Goal: Check status: Check status

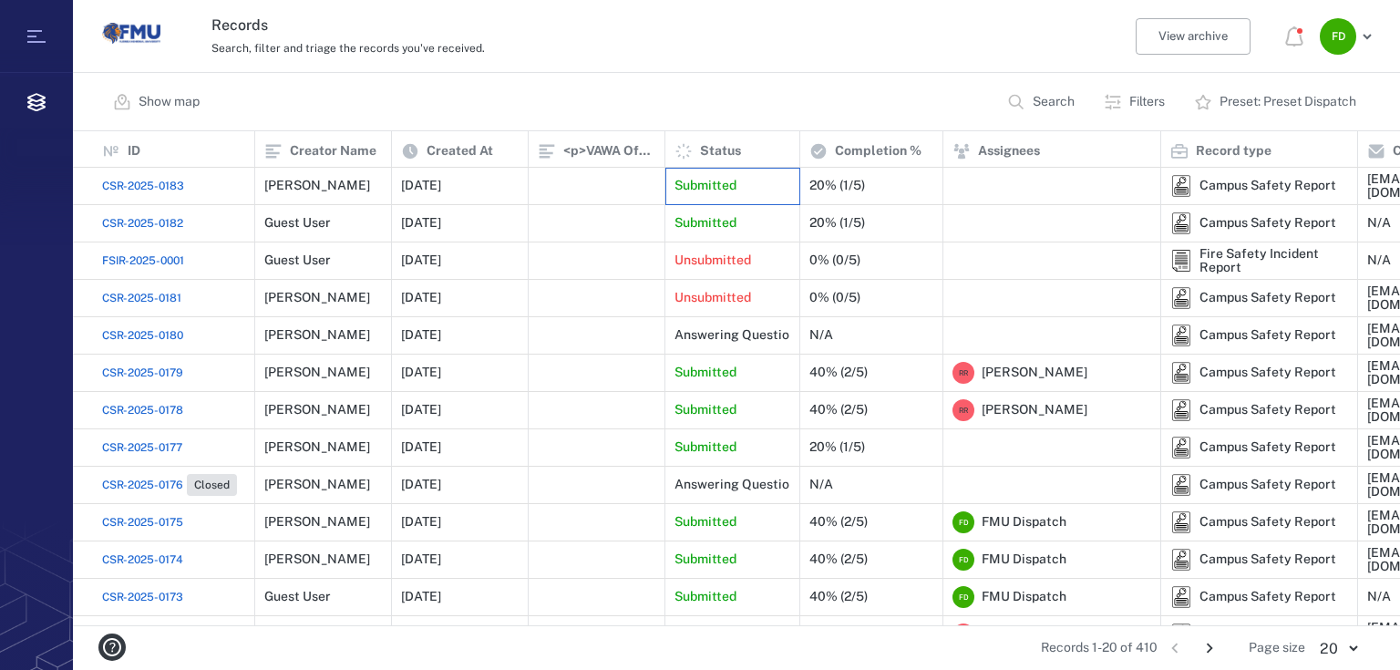
click at [744, 180] on div "Submitted" at bounding box center [732, 186] width 116 height 36
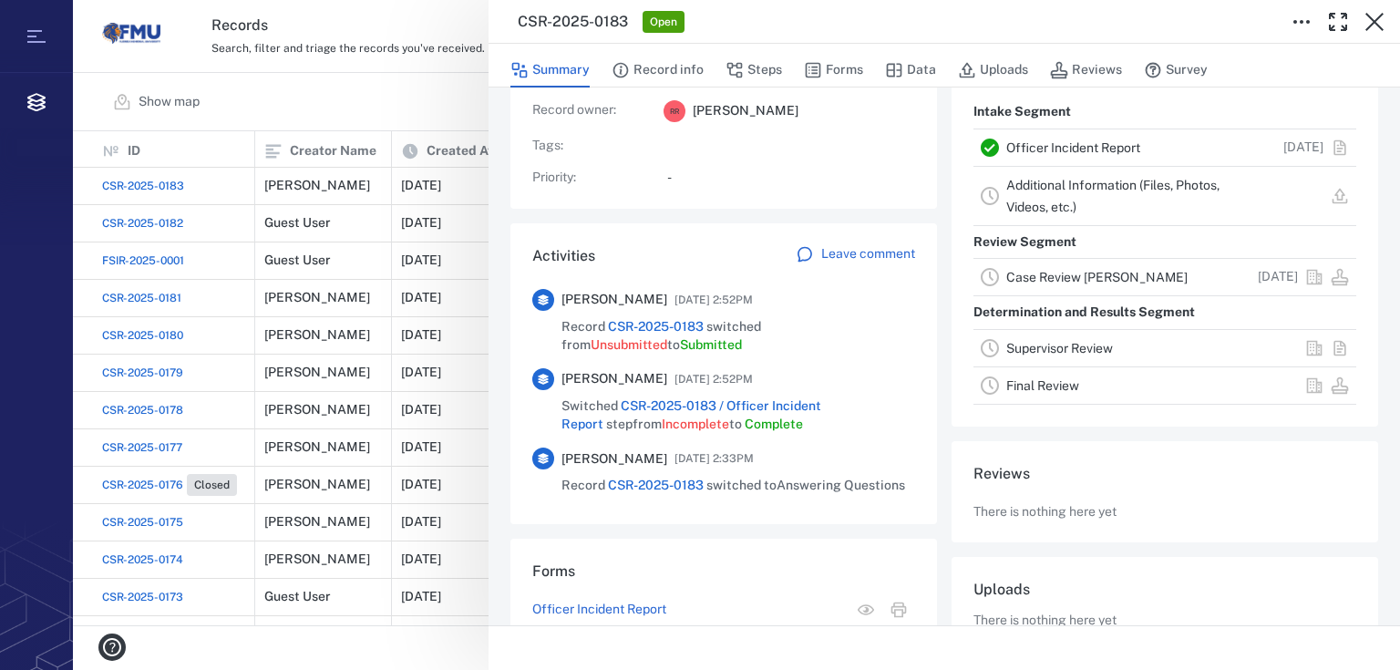
scroll to position [284, 0]
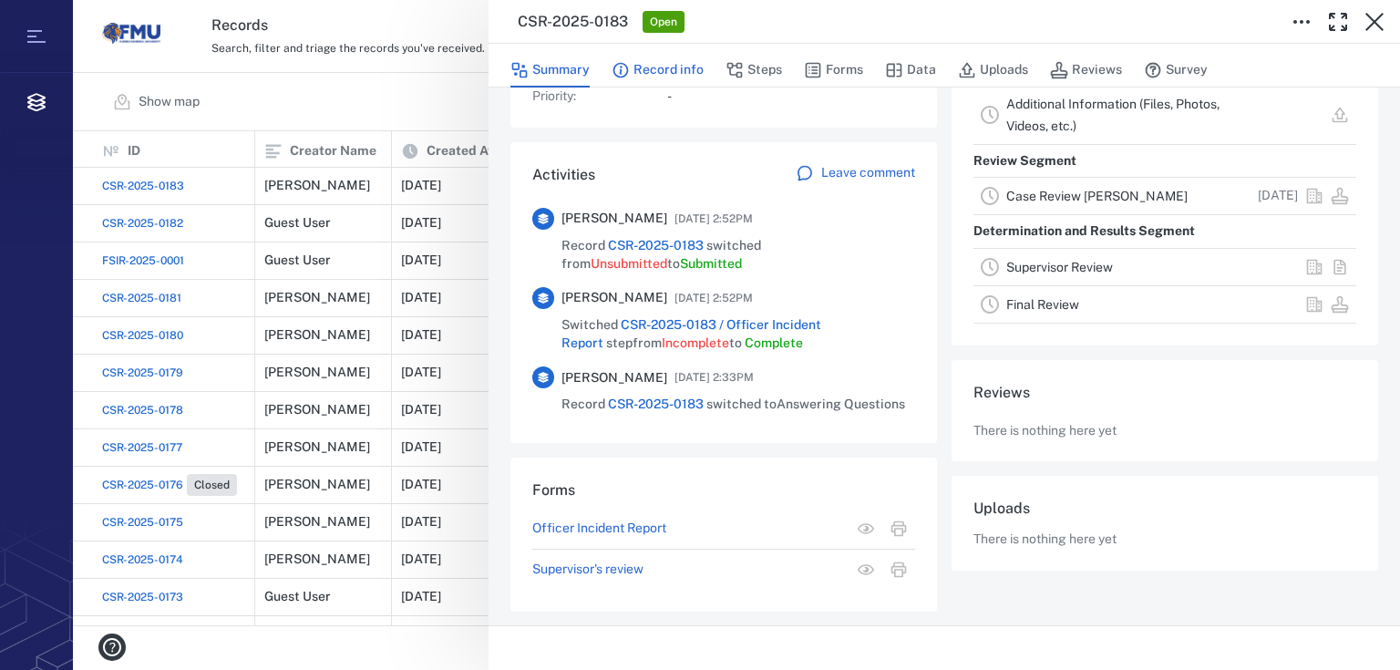
click at [650, 73] on button "Record info" at bounding box center [658, 70] width 92 height 35
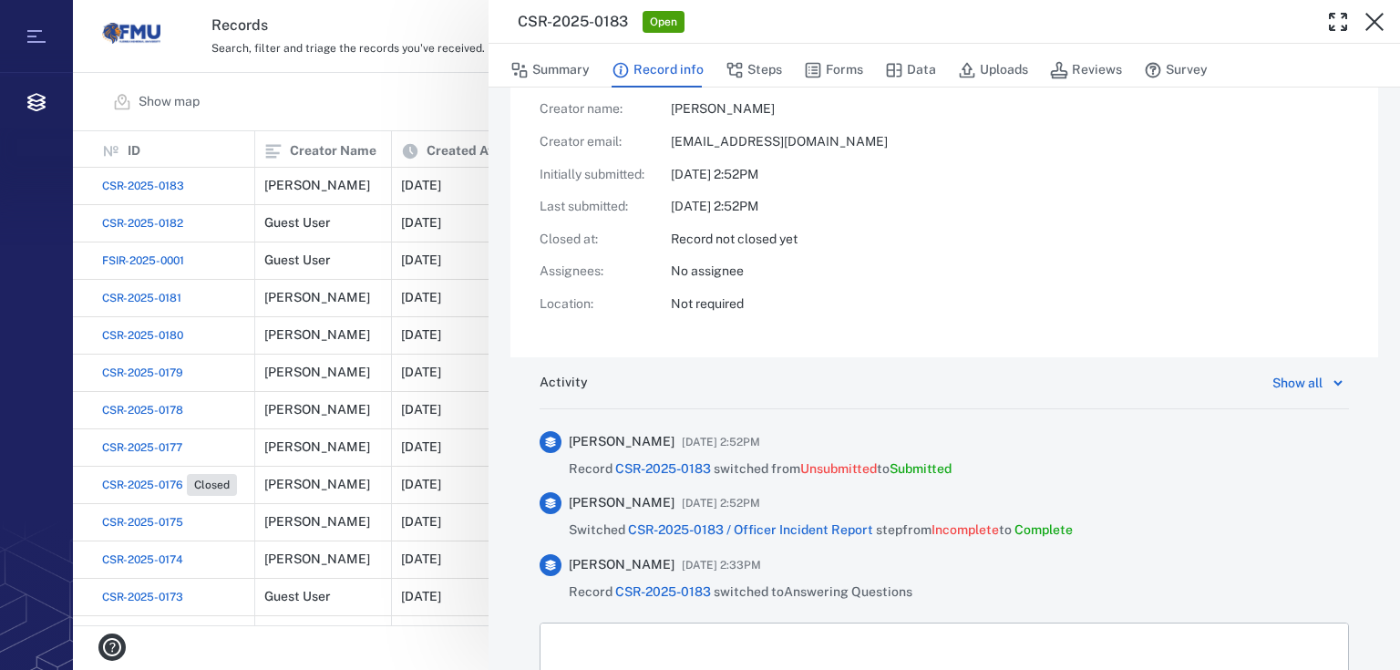
scroll to position [608, 0]
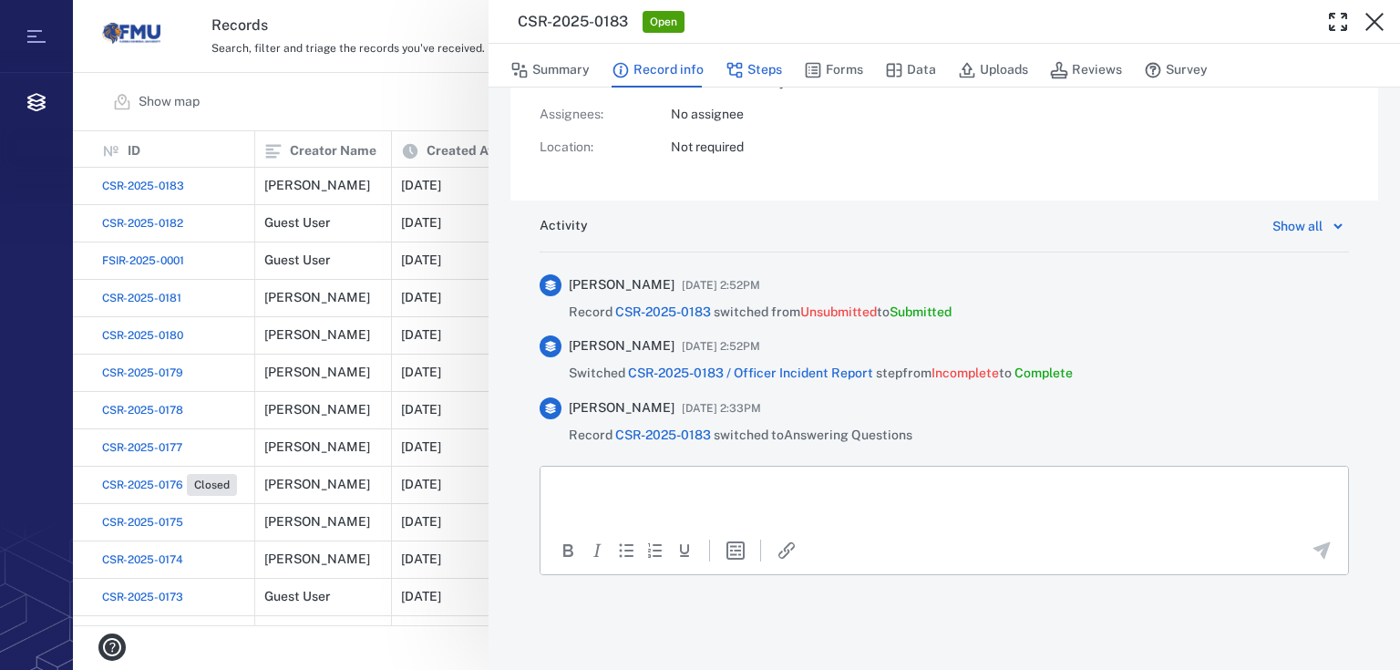
click at [756, 73] on button "Steps" at bounding box center [753, 70] width 57 height 35
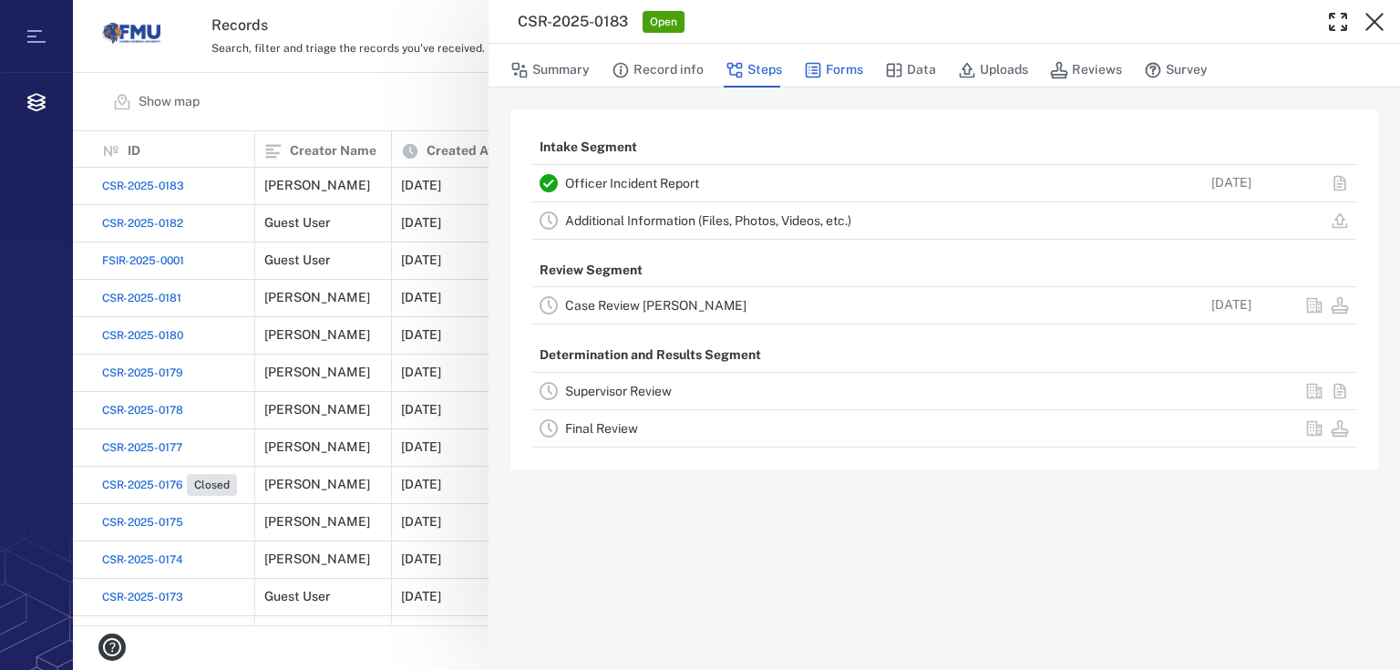
click at [827, 65] on button "Forms" at bounding box center [833, 70] width 59 height 35
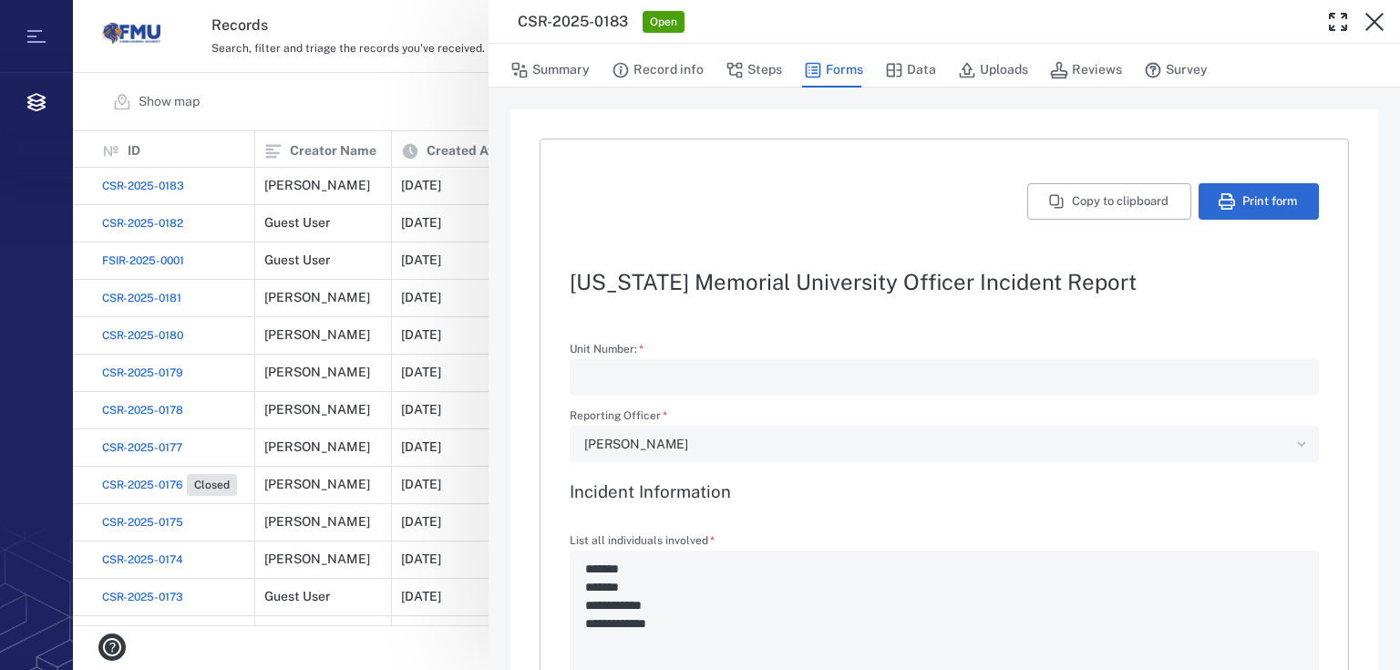
type textarea "*"
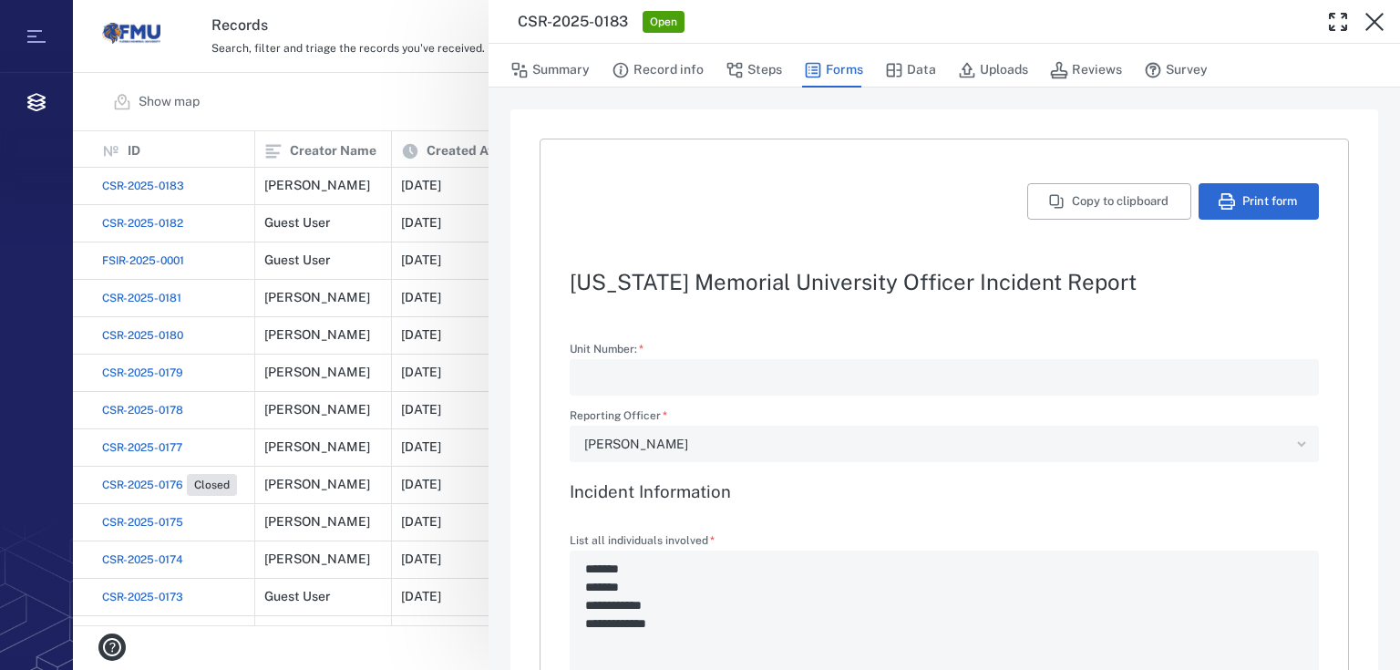
type textarea "*"
type input "**********"
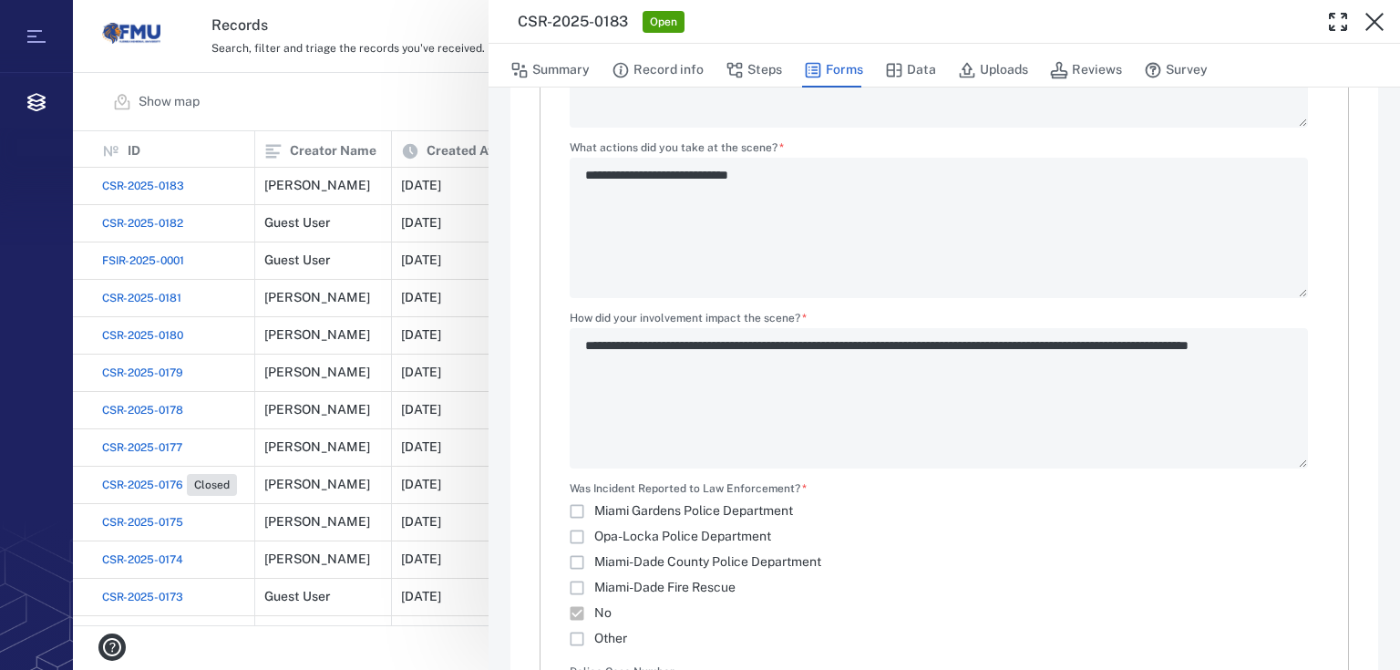
scroll to position [2095, 0]
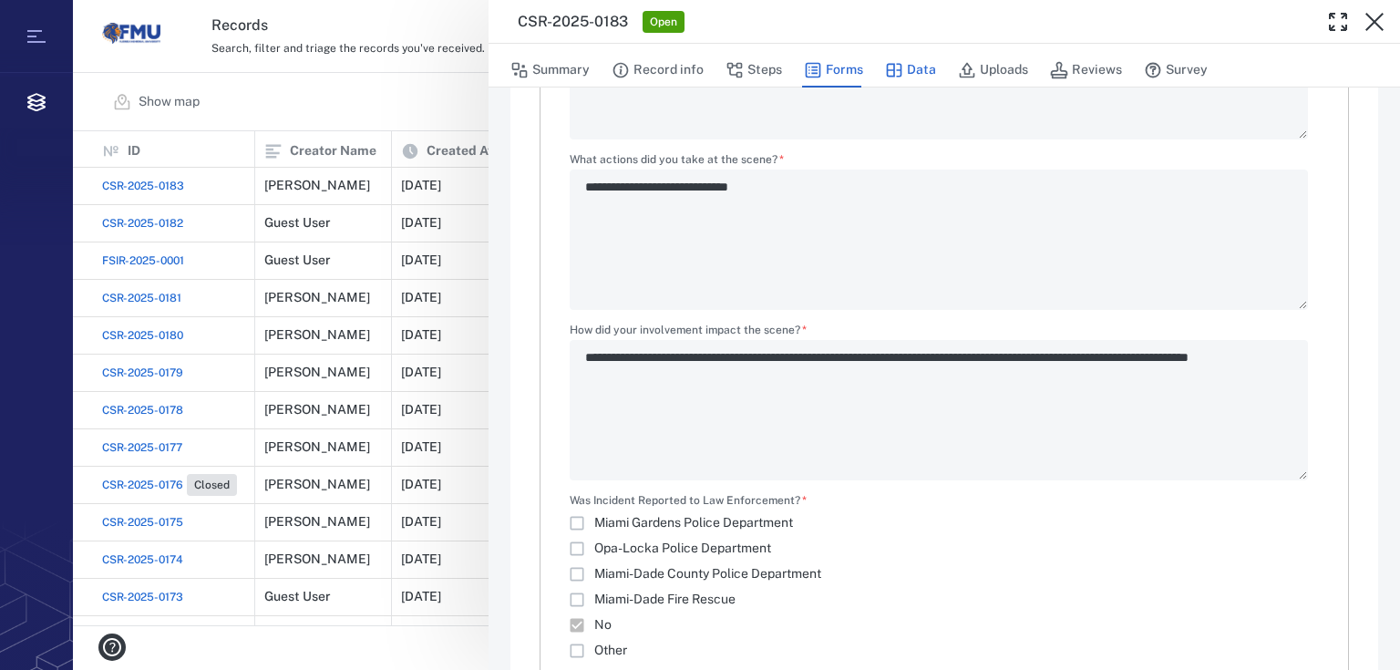
click at [885, 77] on icon "button" at bounding box center [894, 70] width 18 height 18
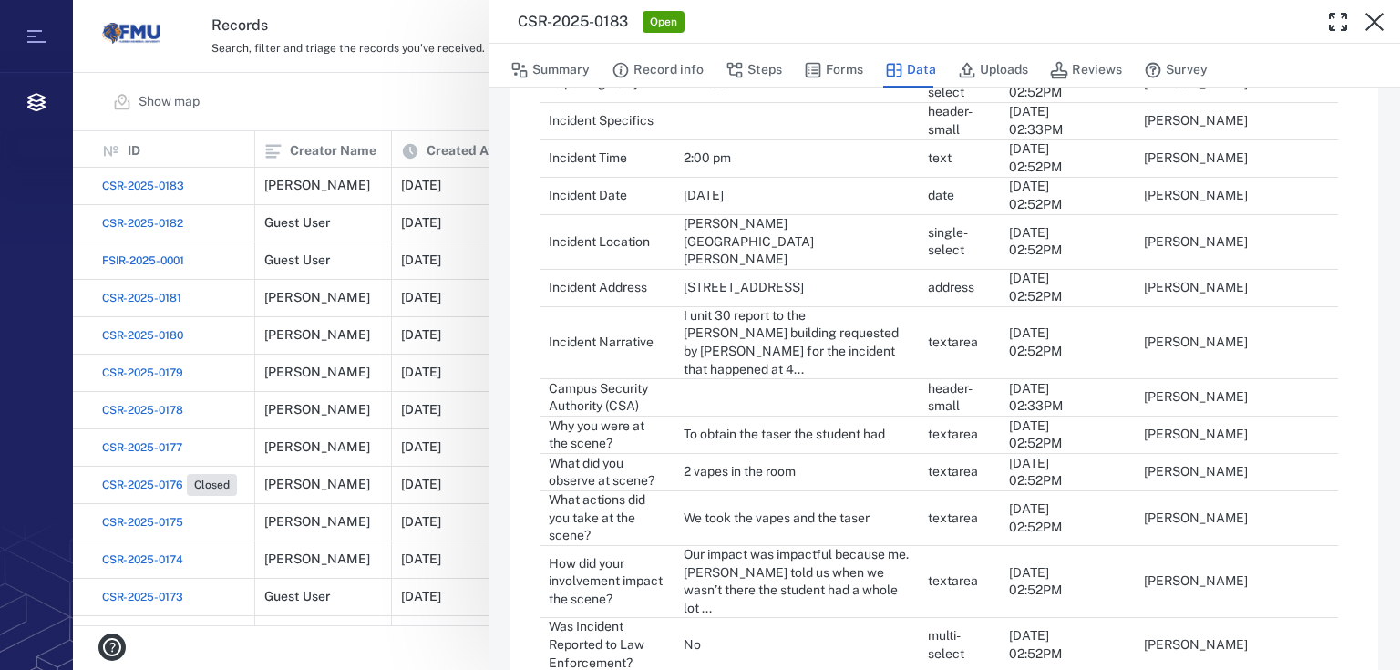
scroll to position [1013, 0]
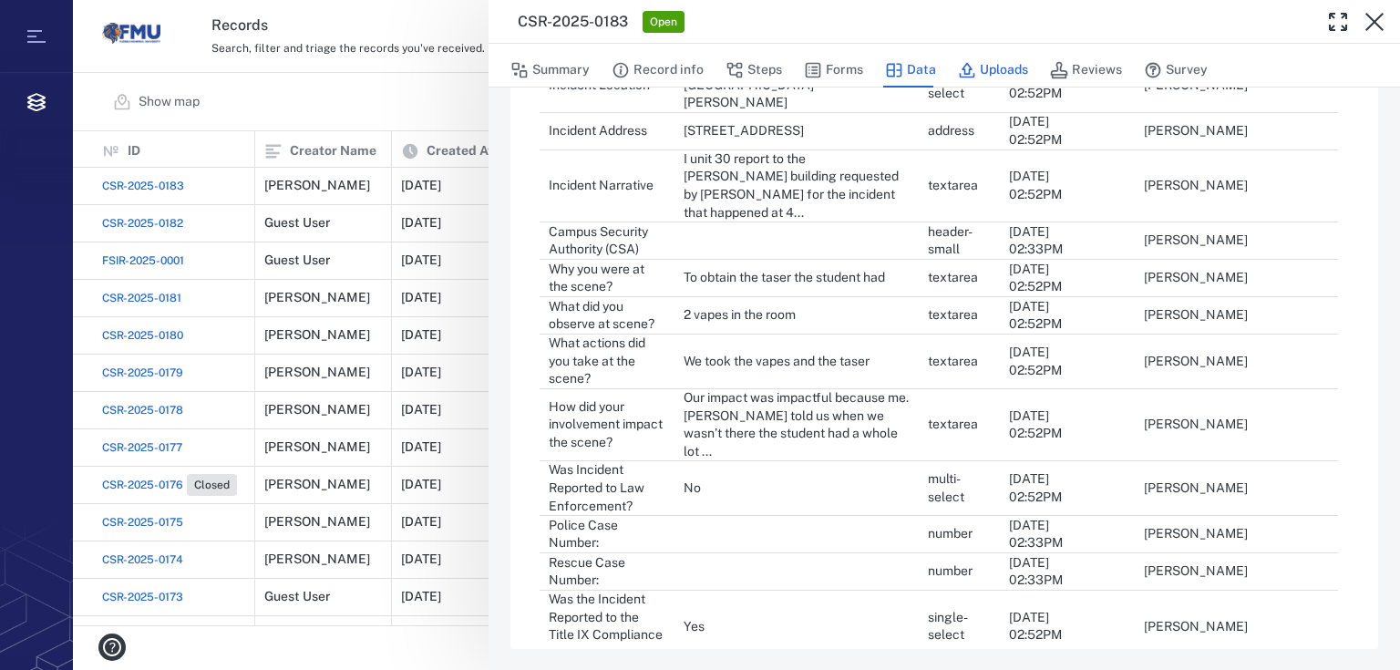
click at [1003, 71] on button "Uploads" at bounding box center [993, 70] width 70 height 35
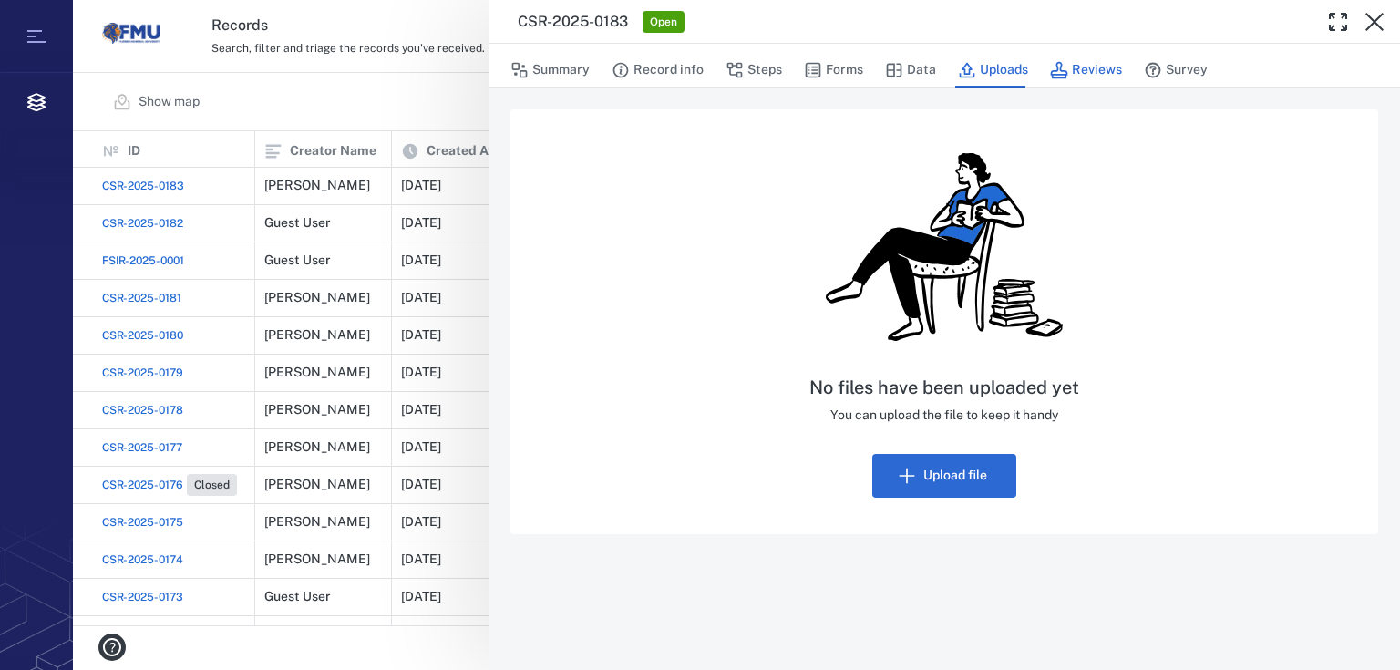
click at [1096, 67] on button "Reviews" at bounding box center [1086, 70] width 72 height 35
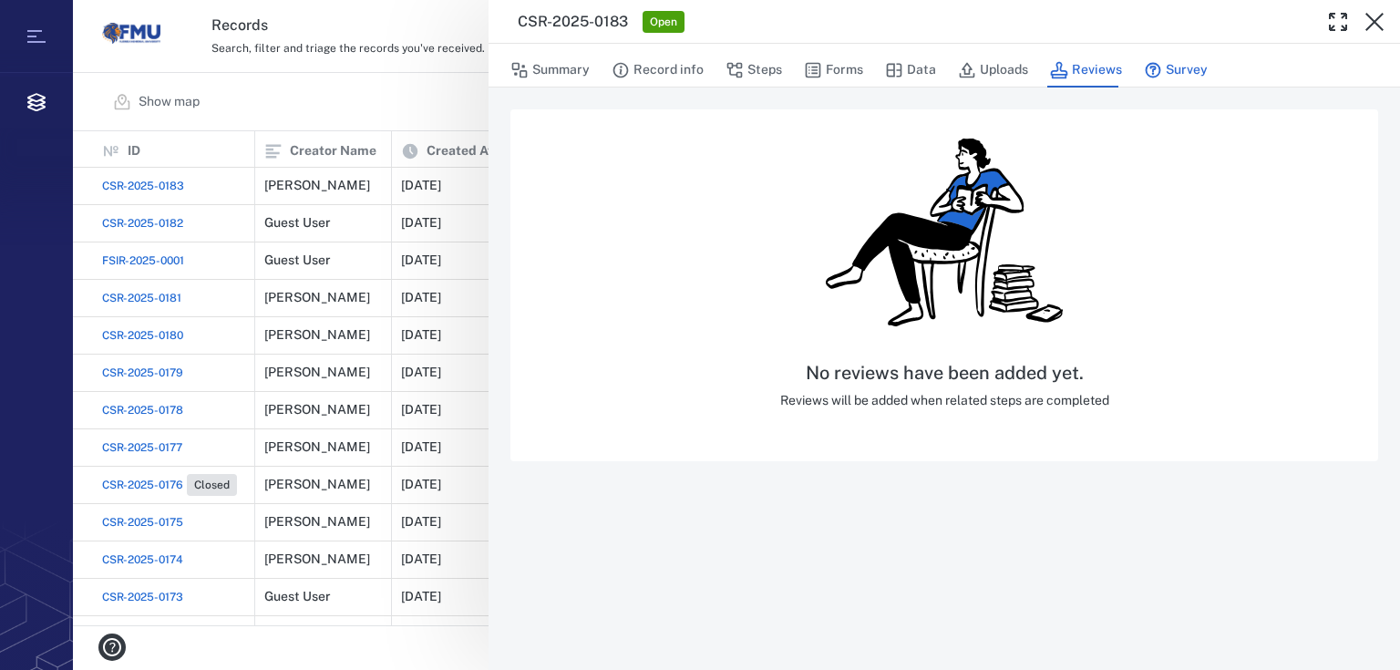
drag, startPoint x: 1205, startPoint y: 72, endPoint x: 1188, endPoint y: 73, distance: 17.3
click at [1201, 74] on div "Summary Record info Steps Forms Data Uploads Reviews Survey" at bounding box center [944, 69] width 868 height 36
click at [1183, 72] on button "Survey" at bounding box center [1176, 70] width 64 height 35
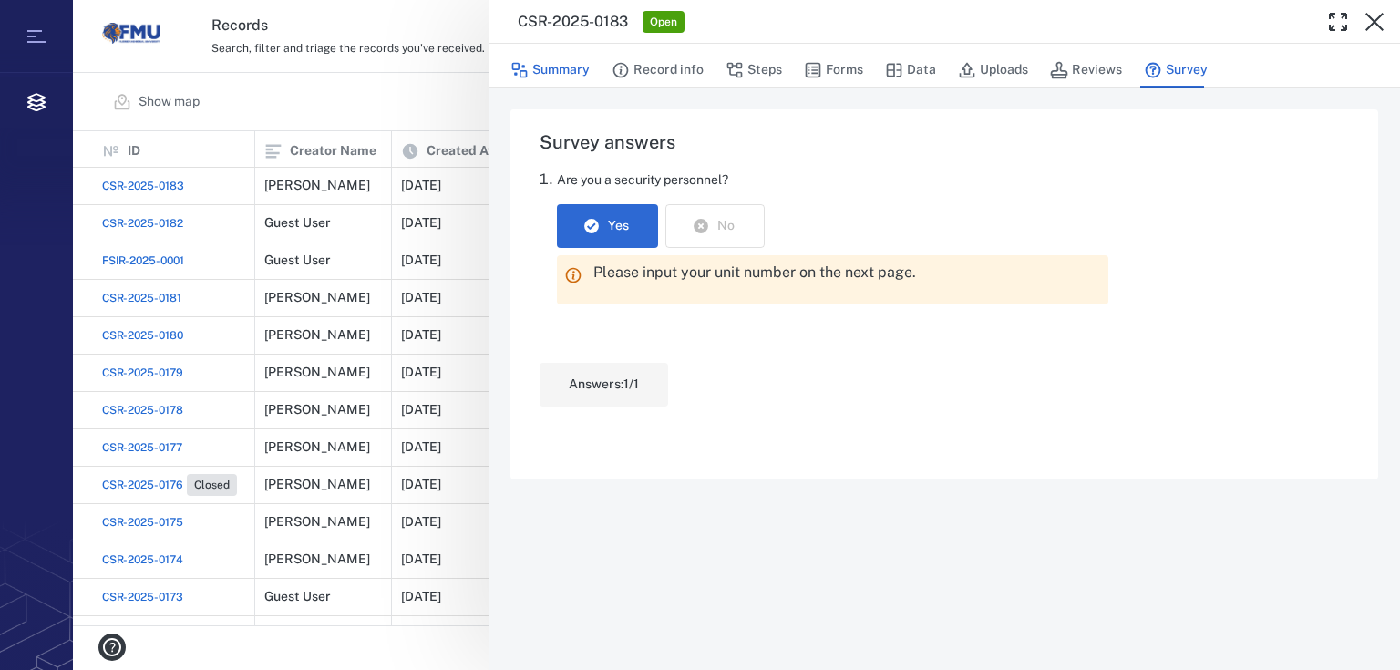
click at [543, 77] on button "Summary" at bounding box center [549, 70] width 79 height 35
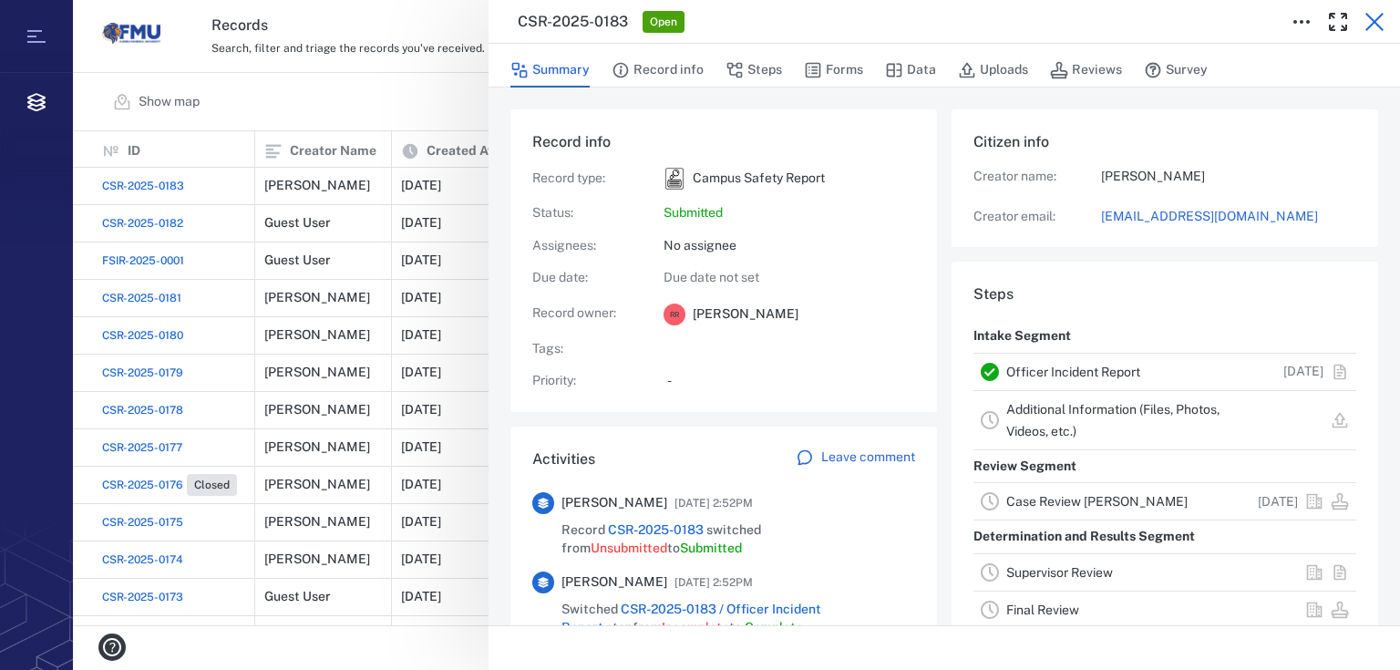
click at [1373, 28] on icon "button" at bounding box center [1374, 22] width 22 height 22
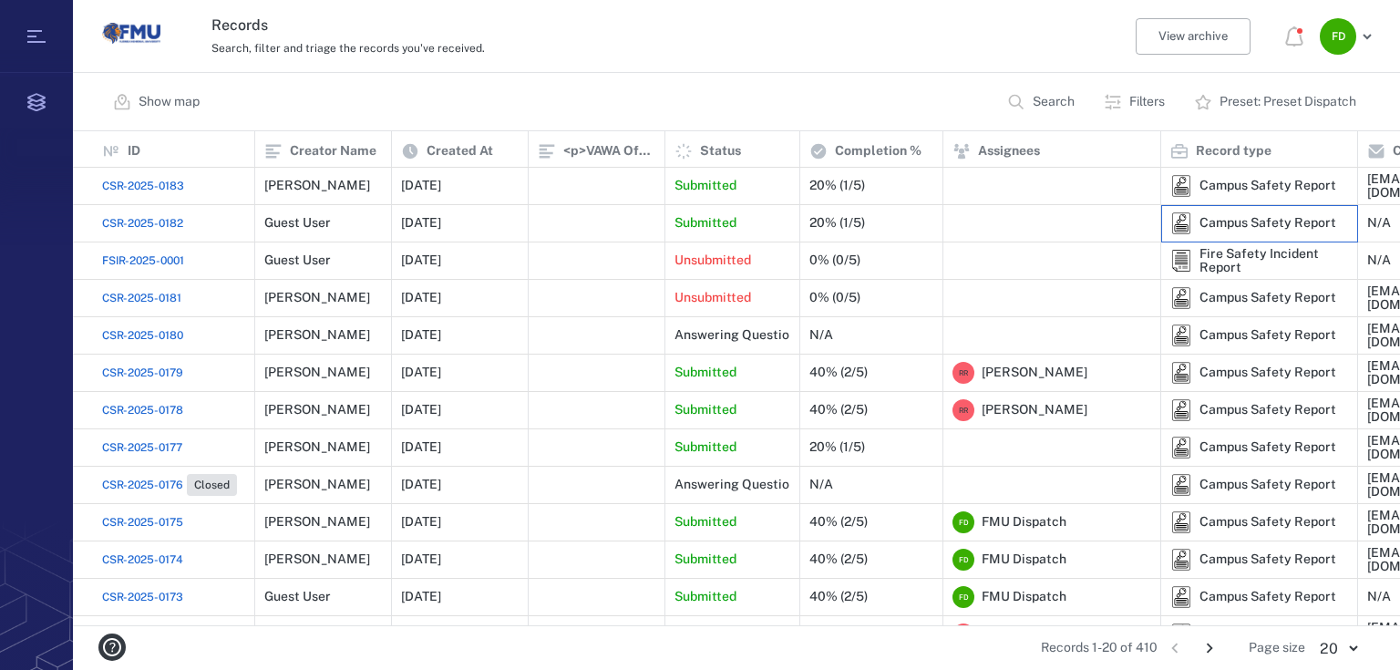
click at [1212, 219] on div "Campus Safety Report" at bounding box center [1267, 223] width 137 height 14
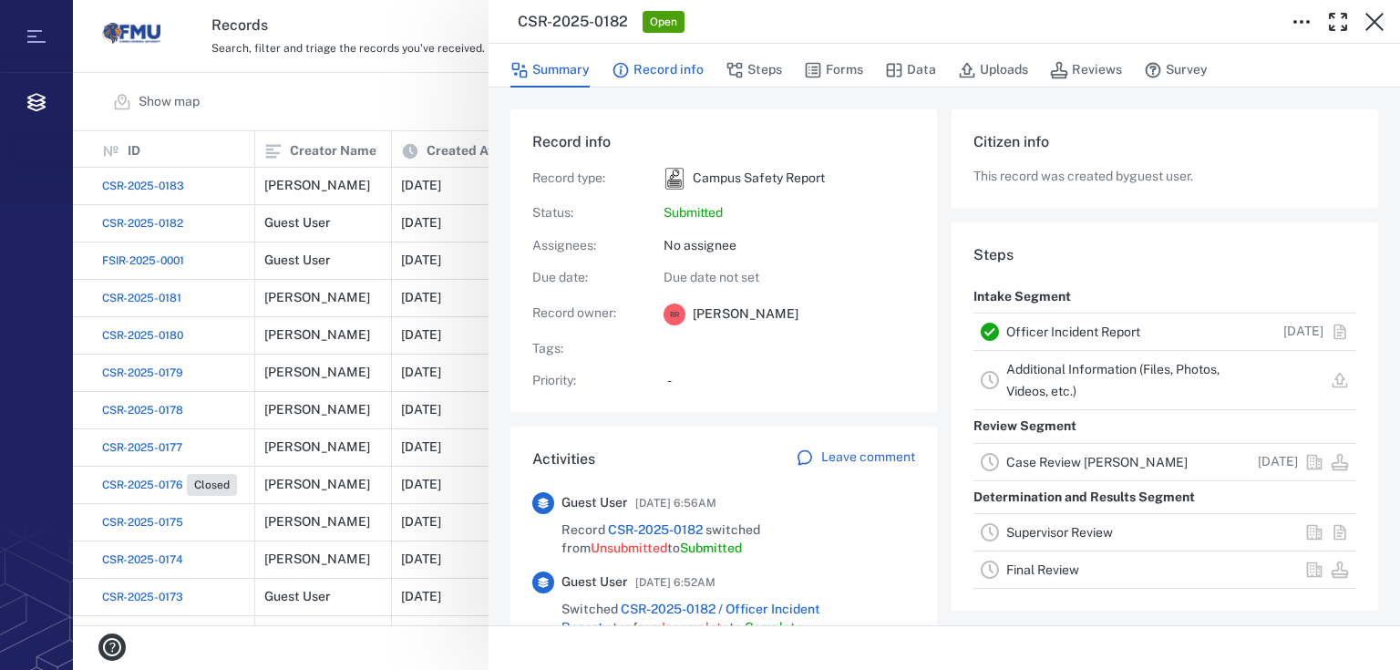
click at [642, 76] on button "Record info" at bounding box center [658, 70] width 92 height 35
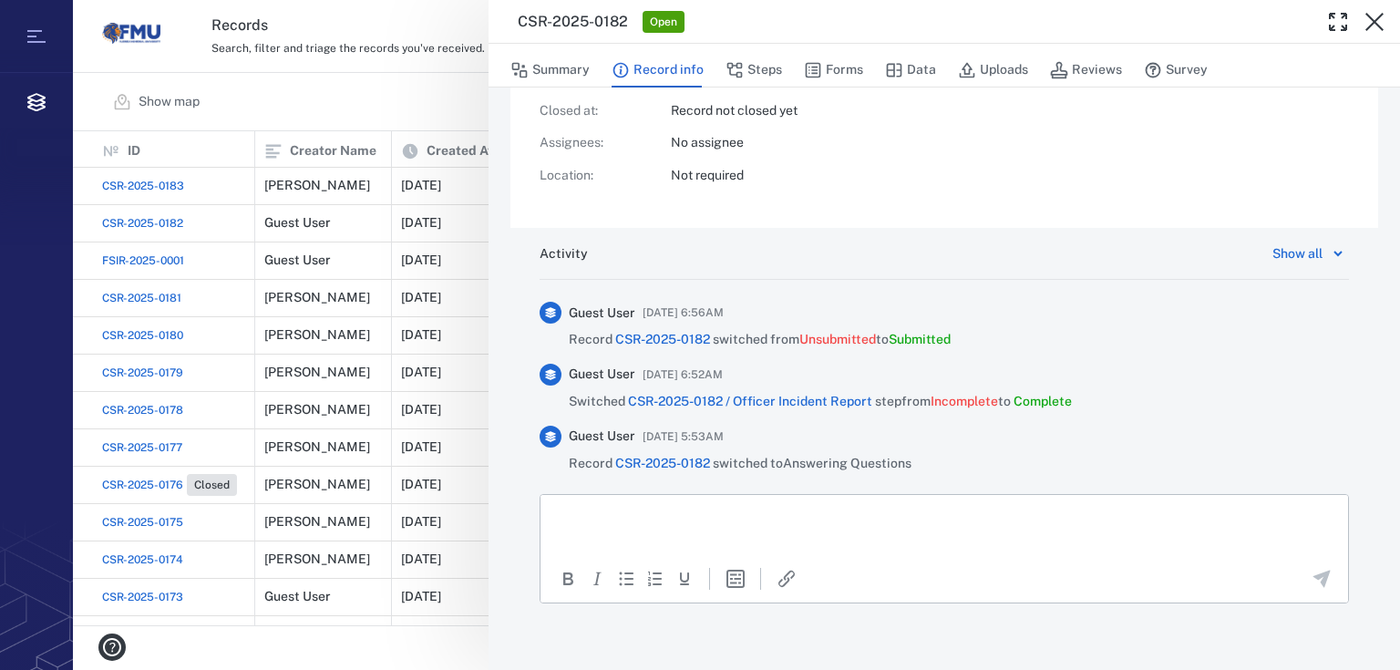
scroll to position [470, 0]
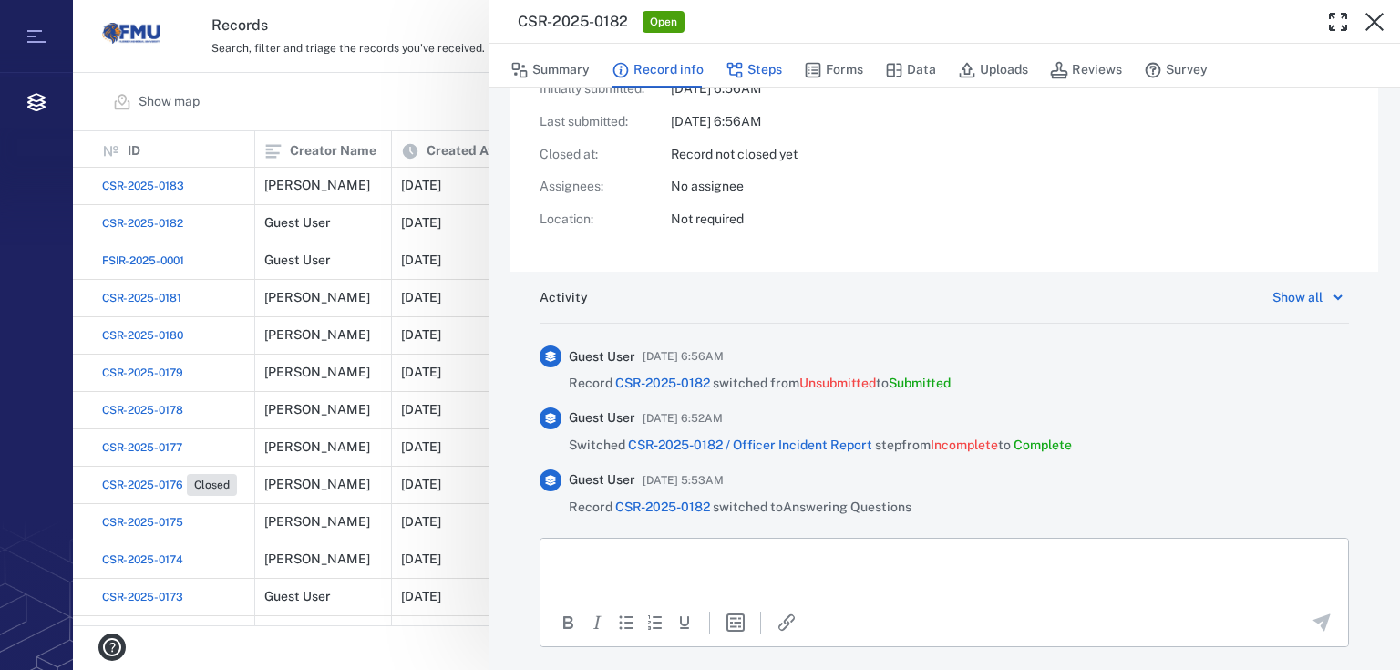
click at [749, 69] on button "Steps" at bounding box center [753, 70] width 57 height 35
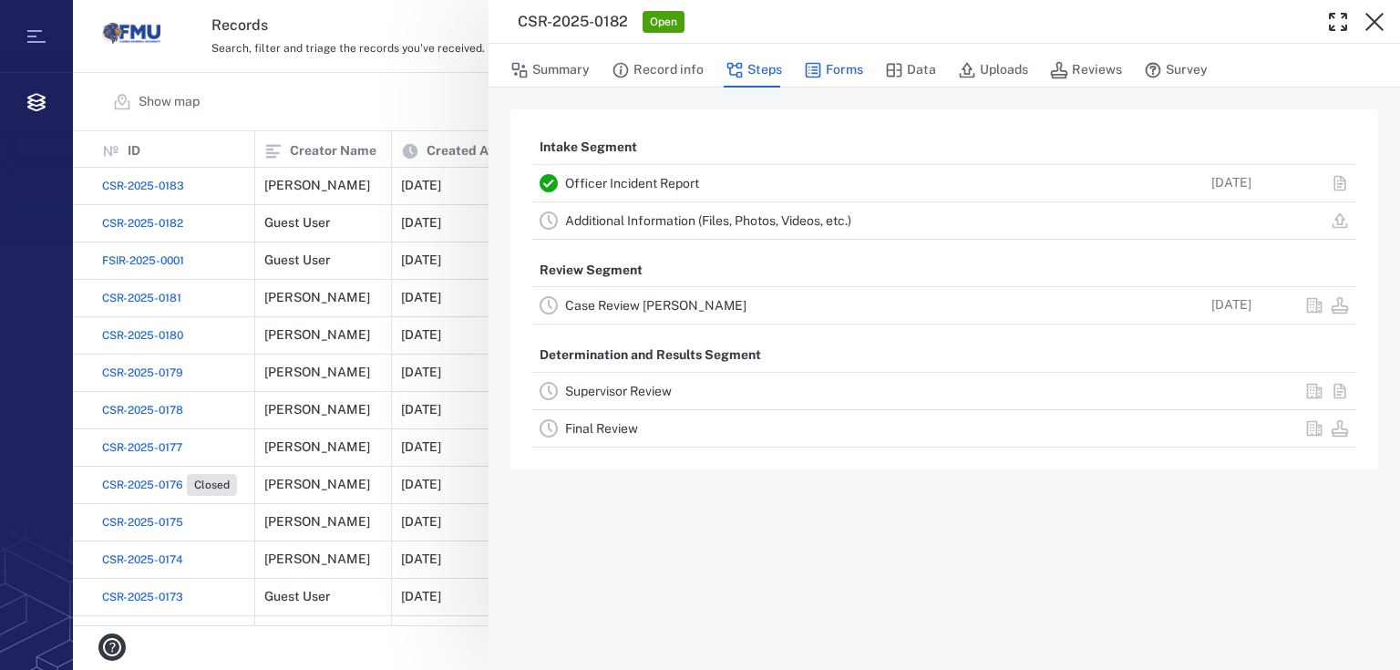
click at [849, 65] on button "Forms" at bounding box center [833, 70] width 59 height 35
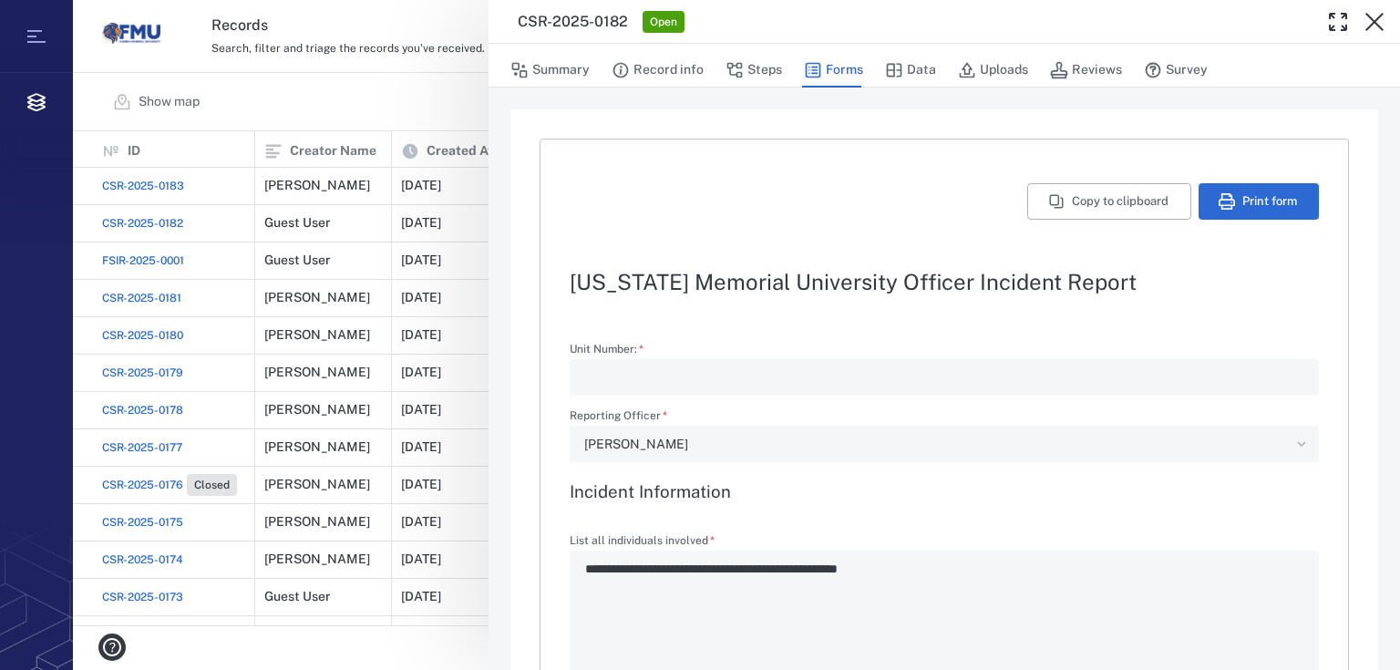
type textarea "*"
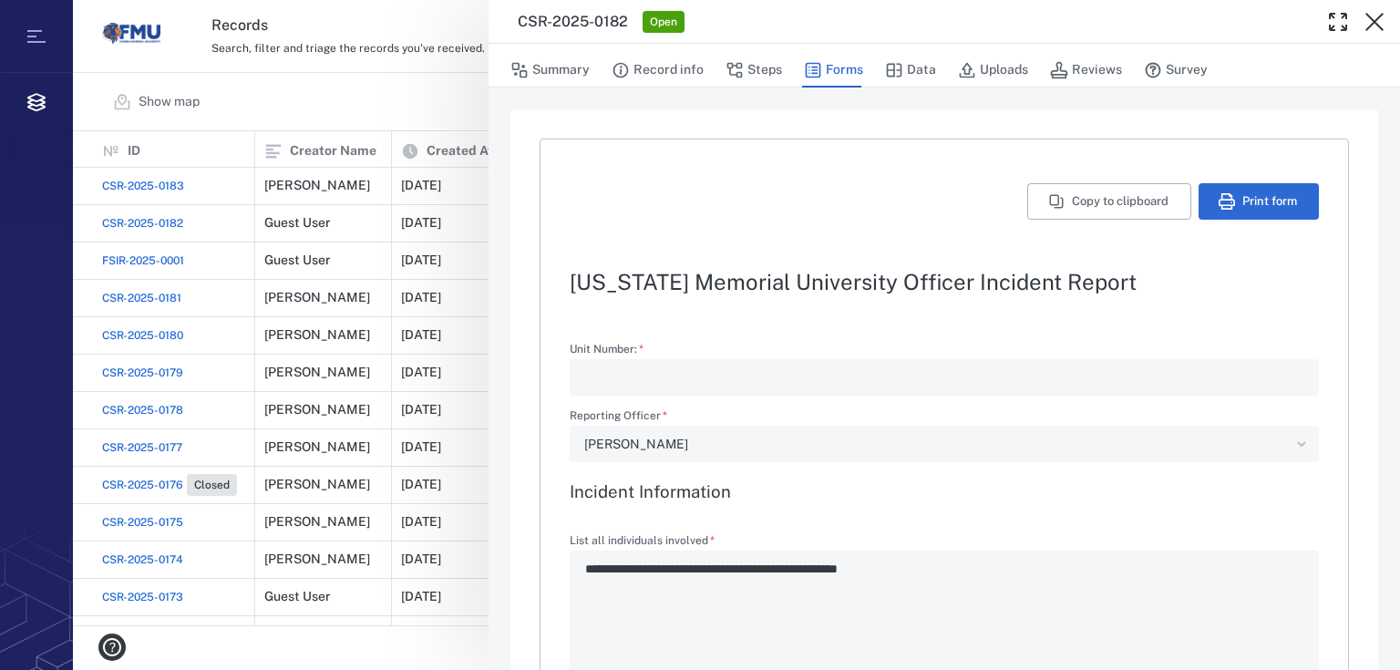
type textarea "*"
type input "**********"
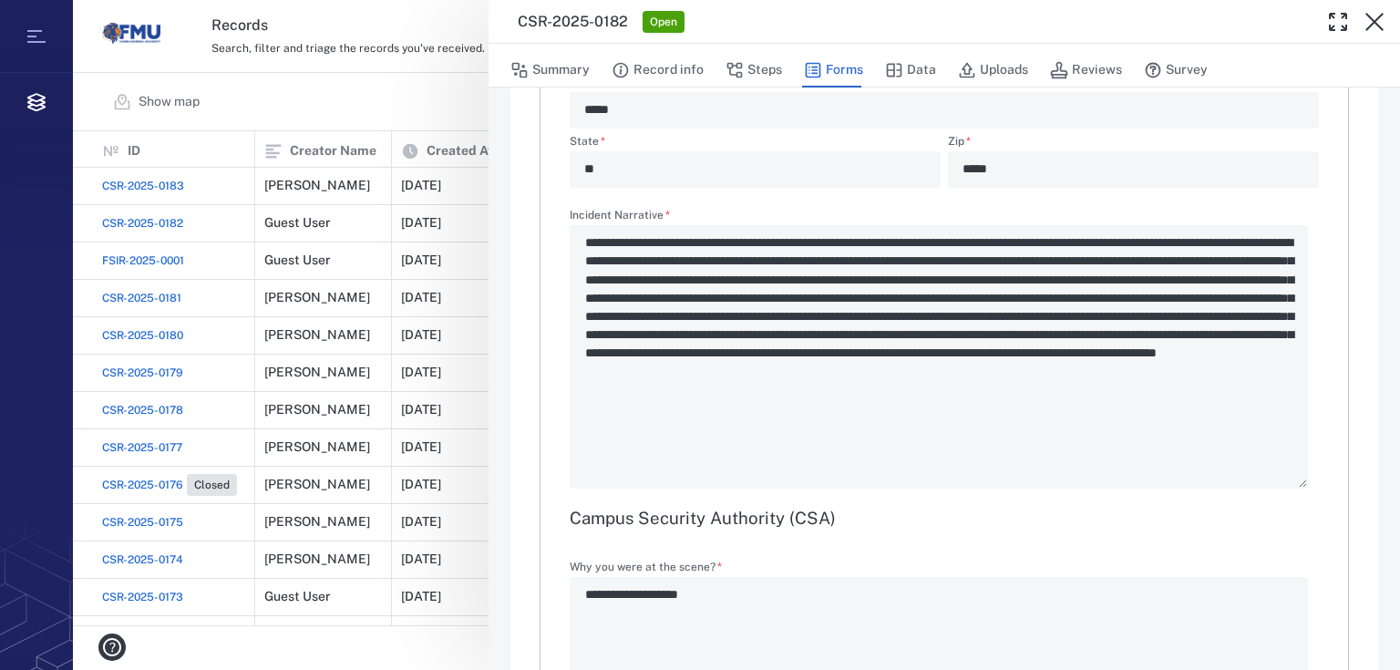
scroll to position [1458, 0]
click at [916, 77] on button "Data" at bounding box center [910, 70] width 51 height 35
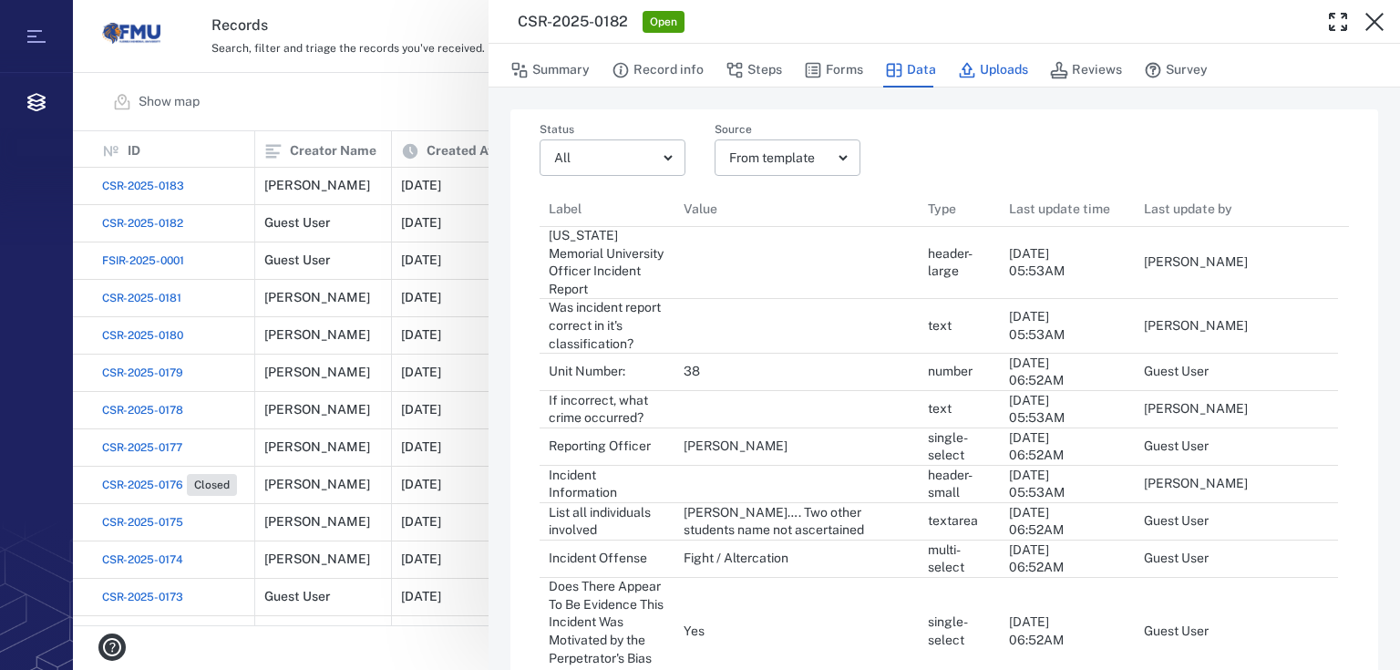
scroll to position [1472, 787]
click at [1010, 68] on button "Uploads" at bounding box center [993, 70] width 70 height 35
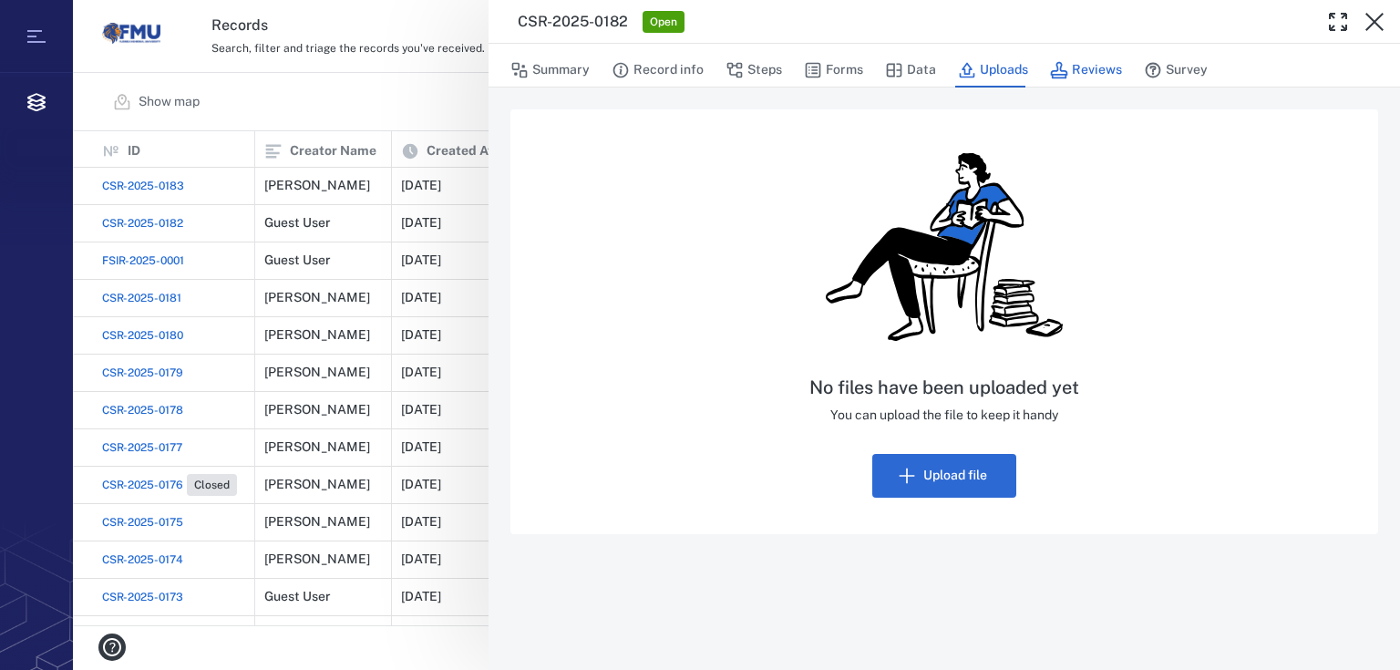
click at [1072, 62] on button "Reviews" at bounding box center [1086, 70] width 72 height 35
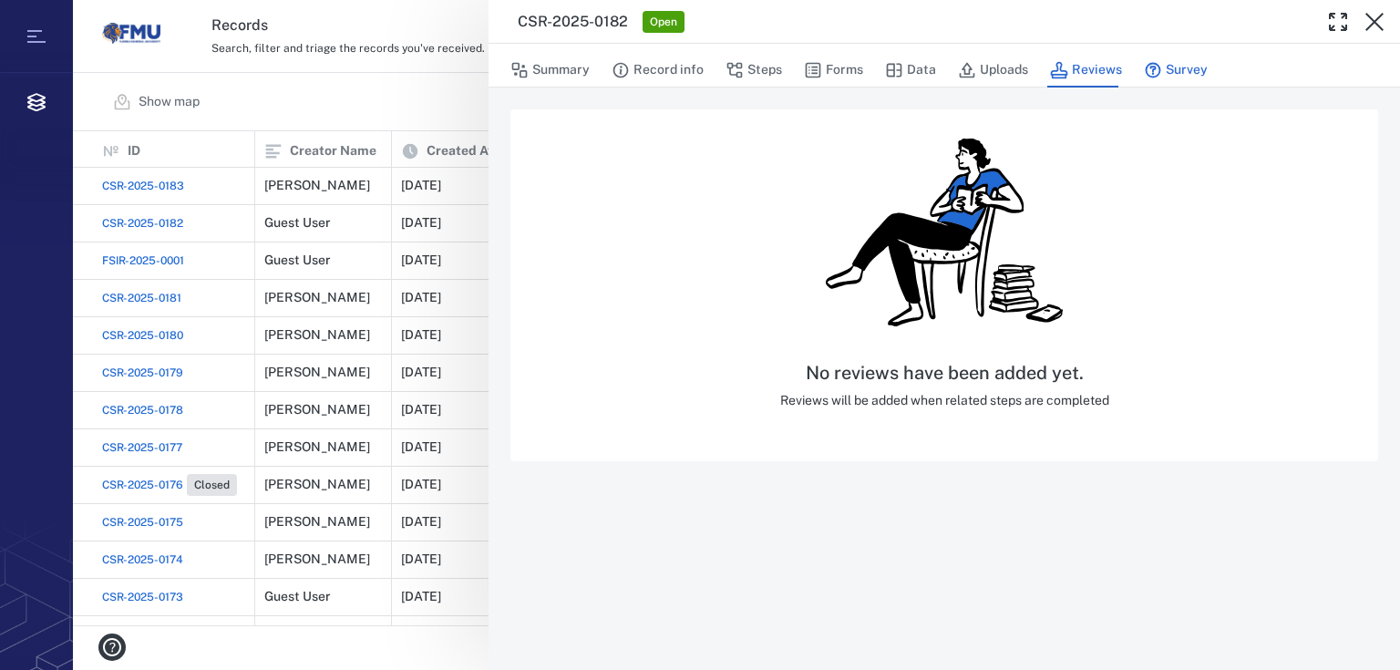
click at [1167, 65] on button "Survey" at bounding box center [1176, 70] width 64 height 35
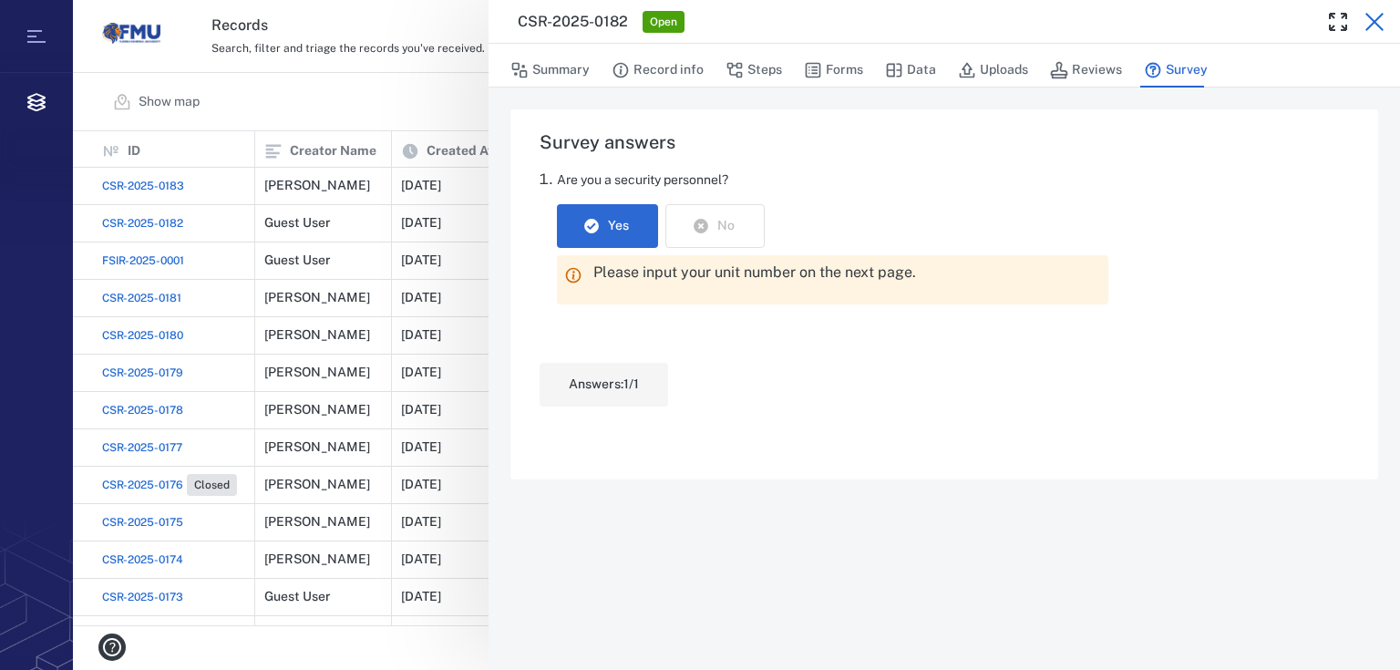
click at [1371, 15] on icon "button" at bounding box center [1374, 22] width 22 height 22
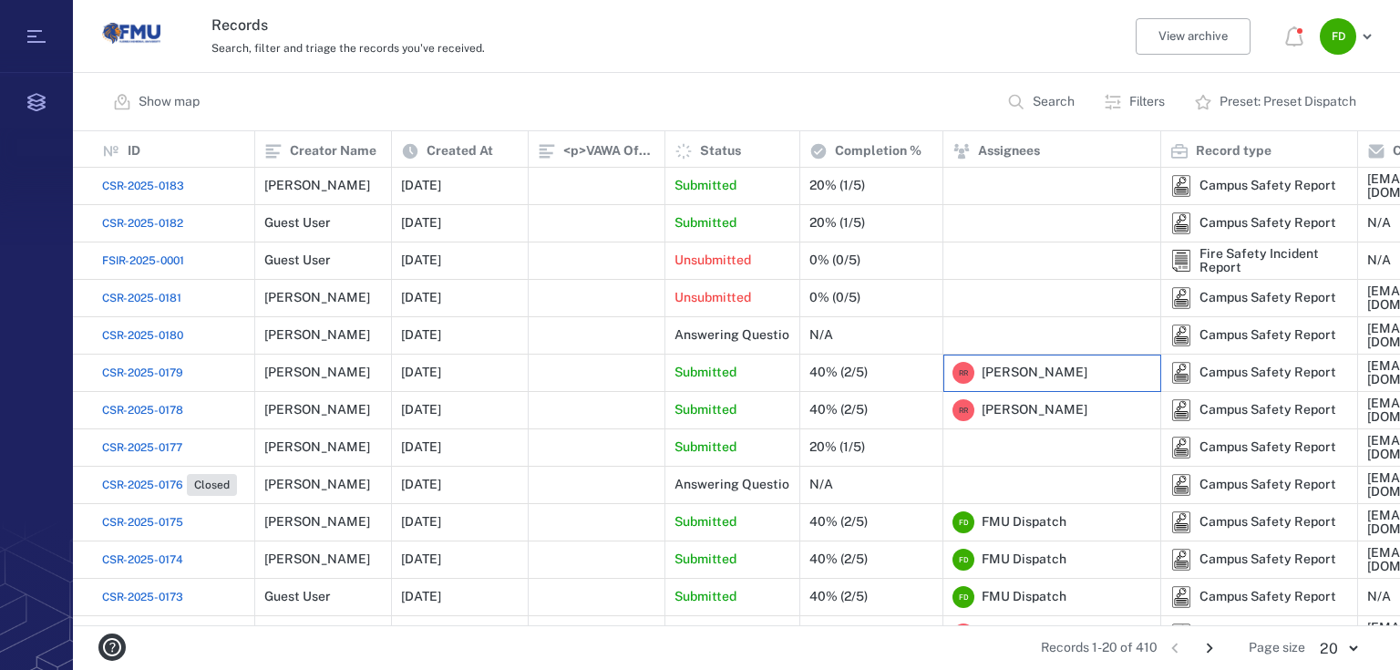
click at [1002, 371] on span "[PERSON_NAME]" at bounding box center [1035, 373] width 106 height 18
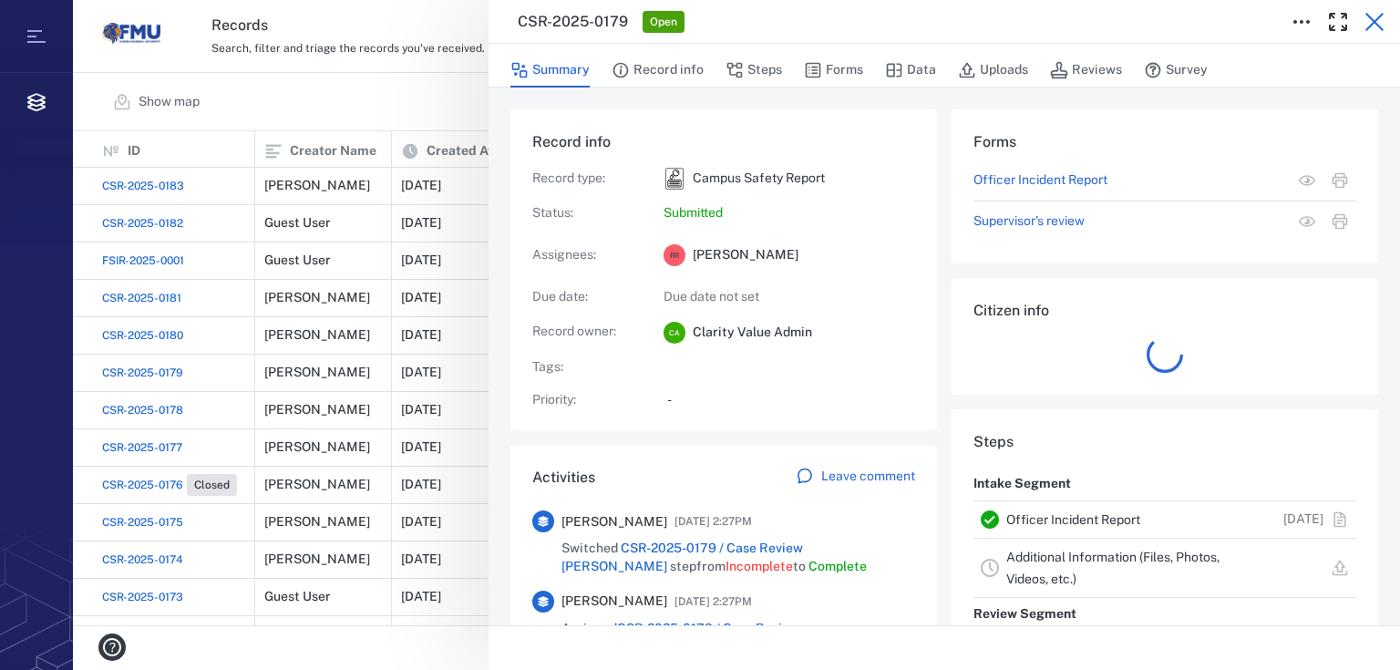
click at [1376, 20] on icon "button" at bounding box center [1374, 22] width 18 height 18
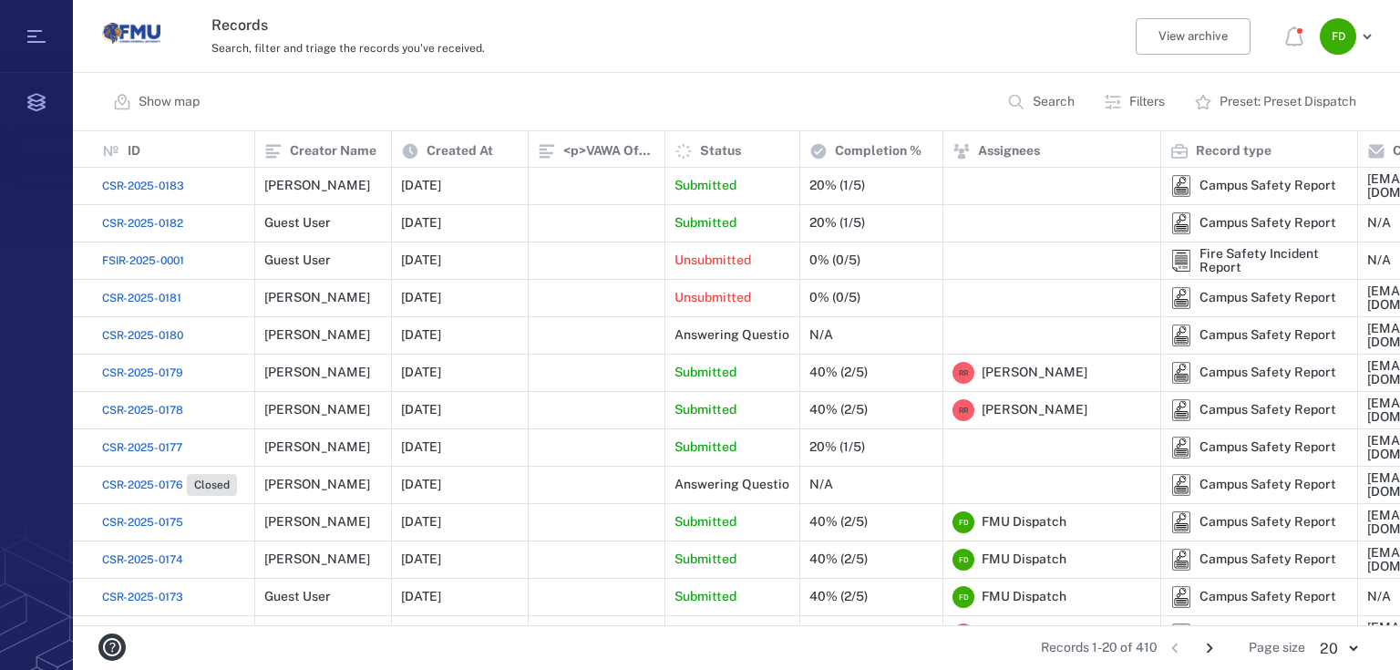
click at [141, 186] on span "CSR-2025-0183" at bounding box center [143, 186] width 82 height 16
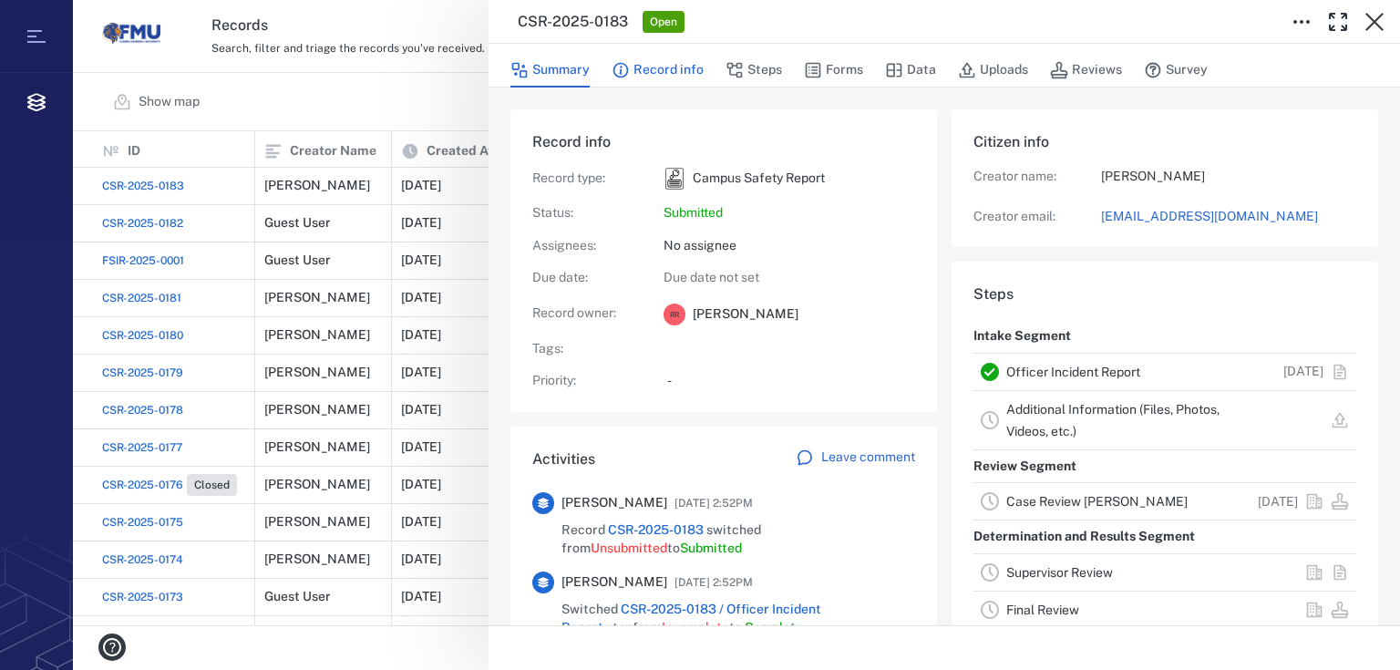
click at [648, 71] on button "Record info" at bounding box center [658, 70] width 92 height 35
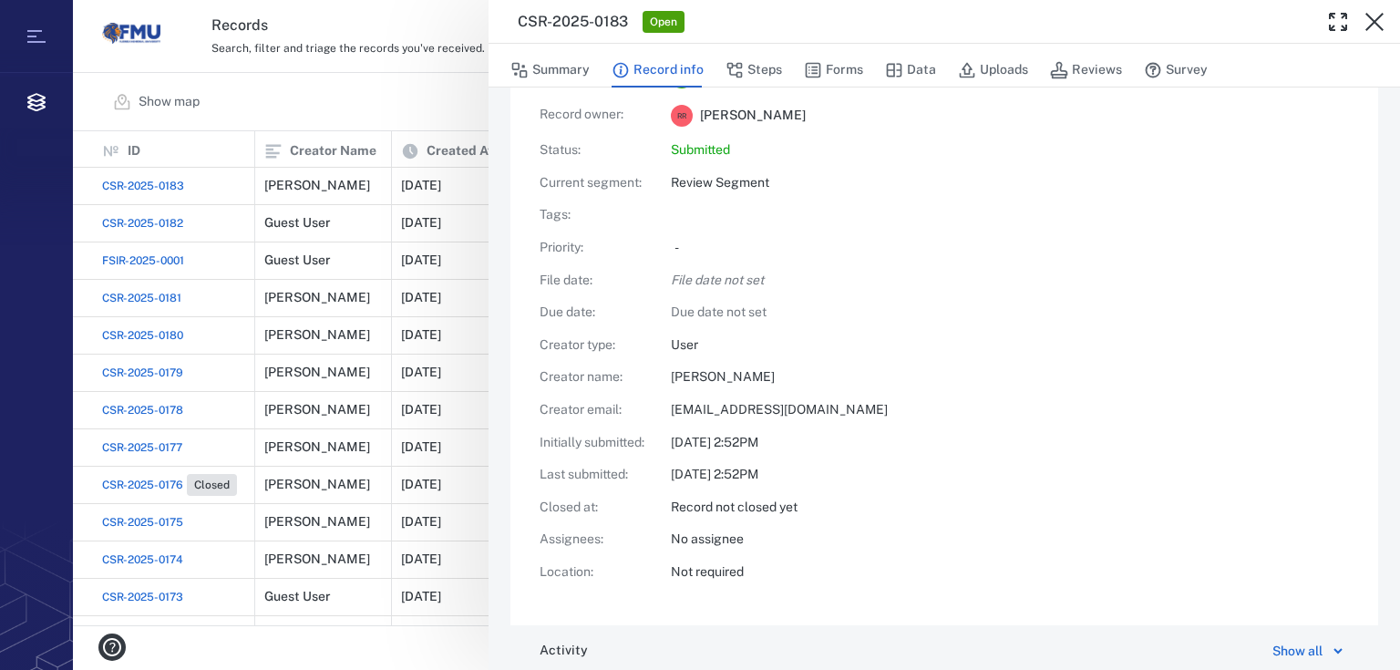
scroll to position [170, 0]
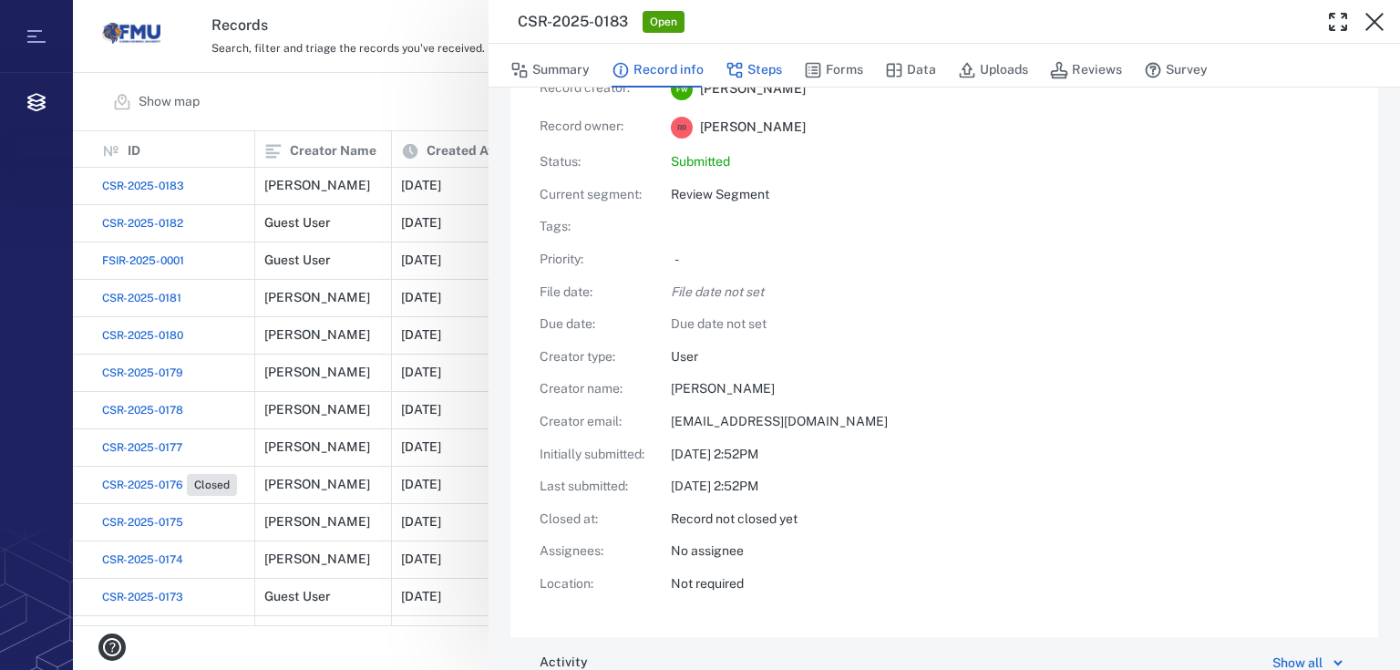
click at [743, 67] on button "Steps" at bounding box center [753, 70] width 57 height 35
